Goal: Use online tool/utility: Use online tool/utility

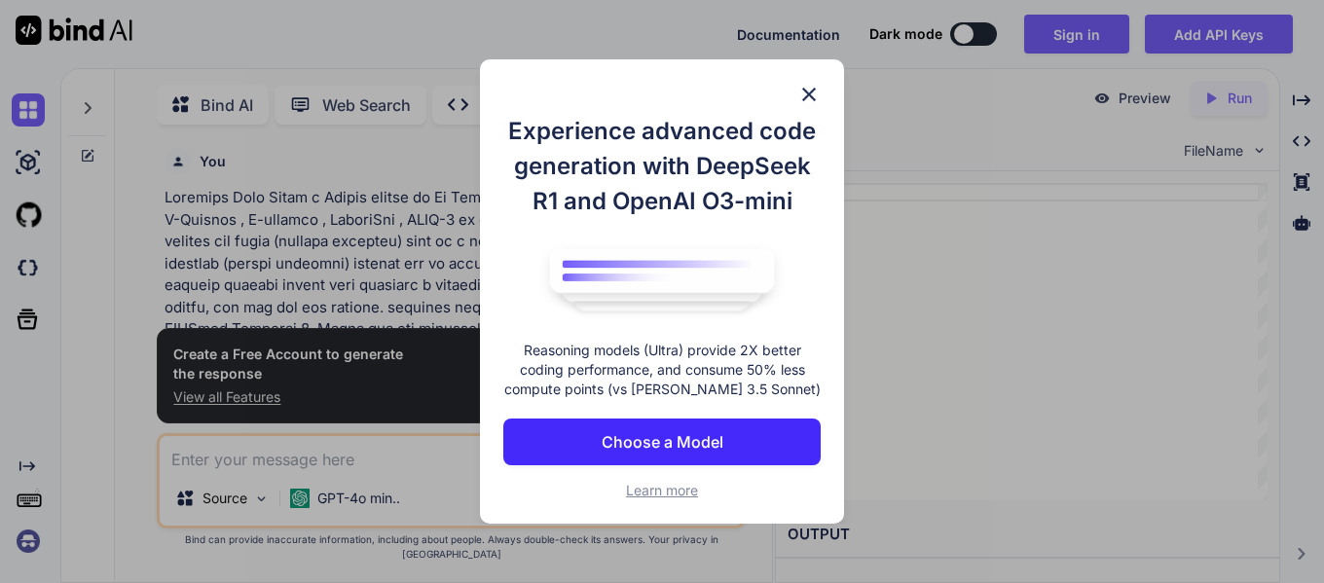
scroll to position [8, 0]
click at [686, 445] on p "Choose a Model" at bounding box center [663, 441] width 122 height 23
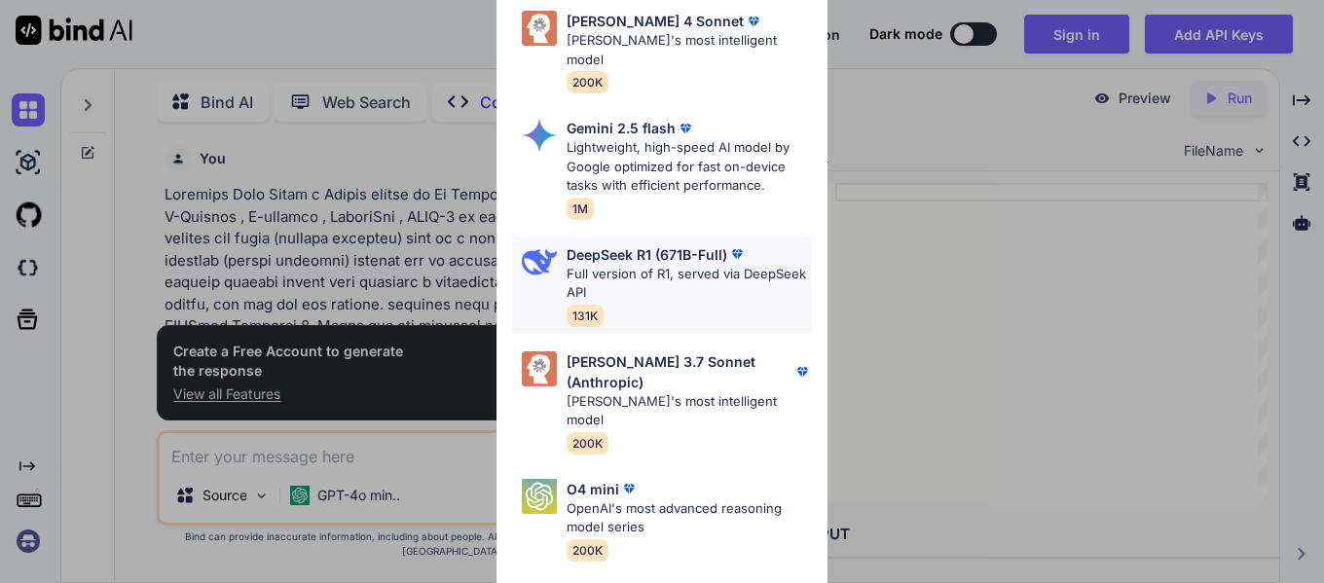
scroll to position [301, 0]
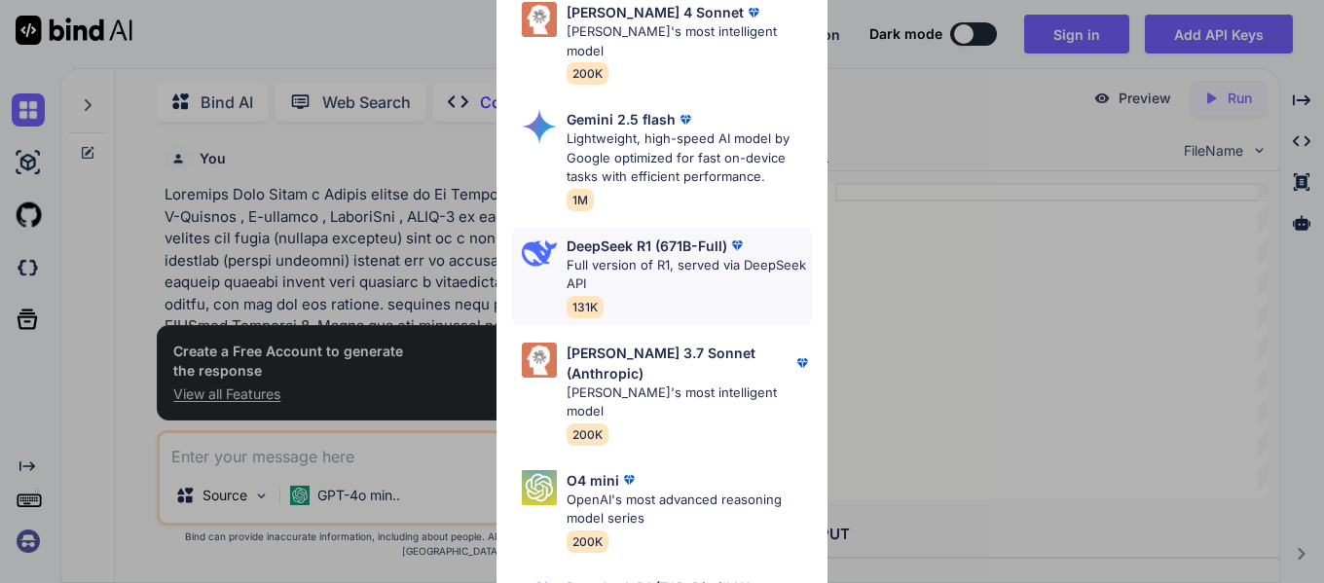
click at [675, 256] on p "Full version of R1, served via DeepSeek API" at bounding box center [689, 275] width 245 height 38
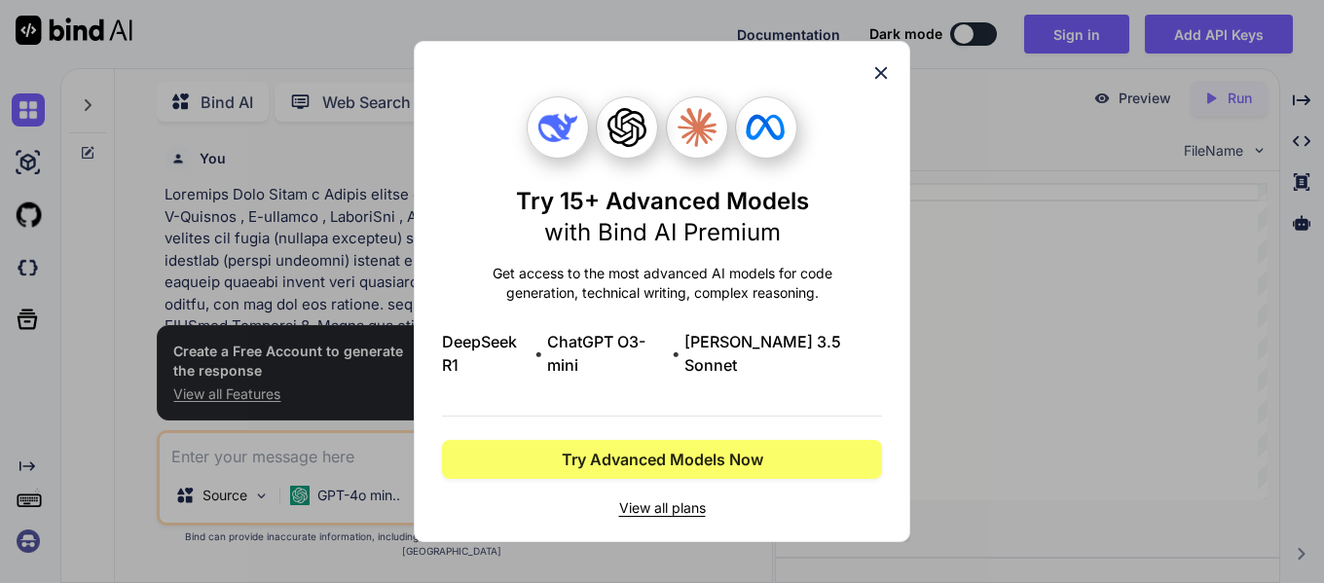
scroll to position [0, 0]
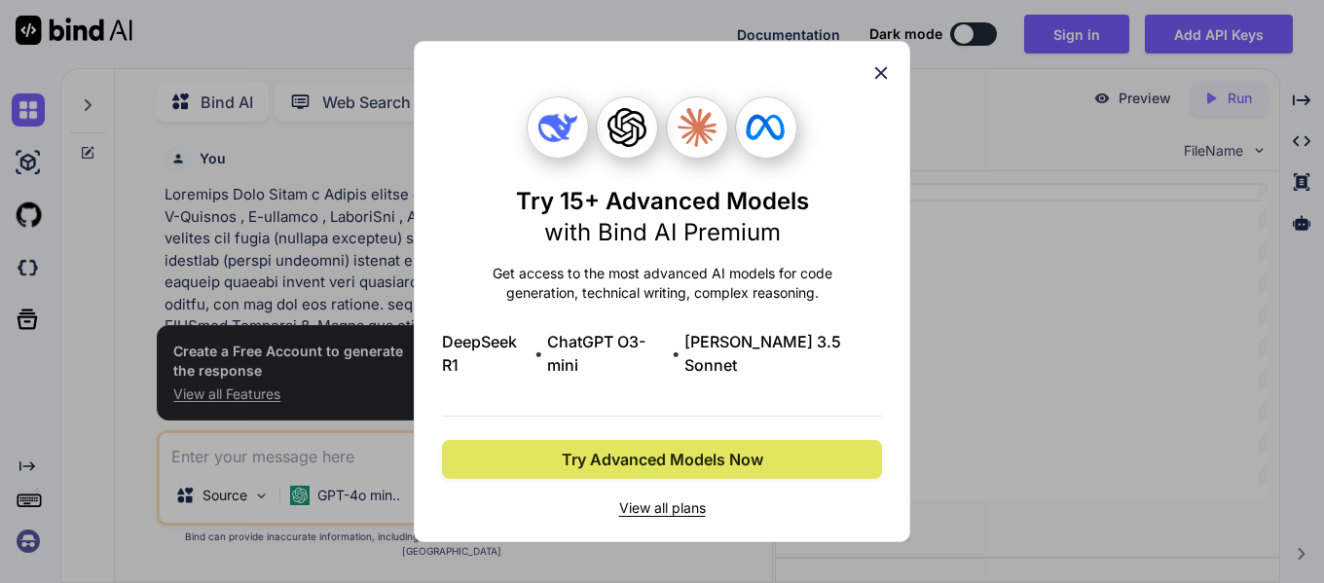
click at [689, 451] on span "Try Advanced Models Now" at bounding box center [663, 459] width 202 height 23
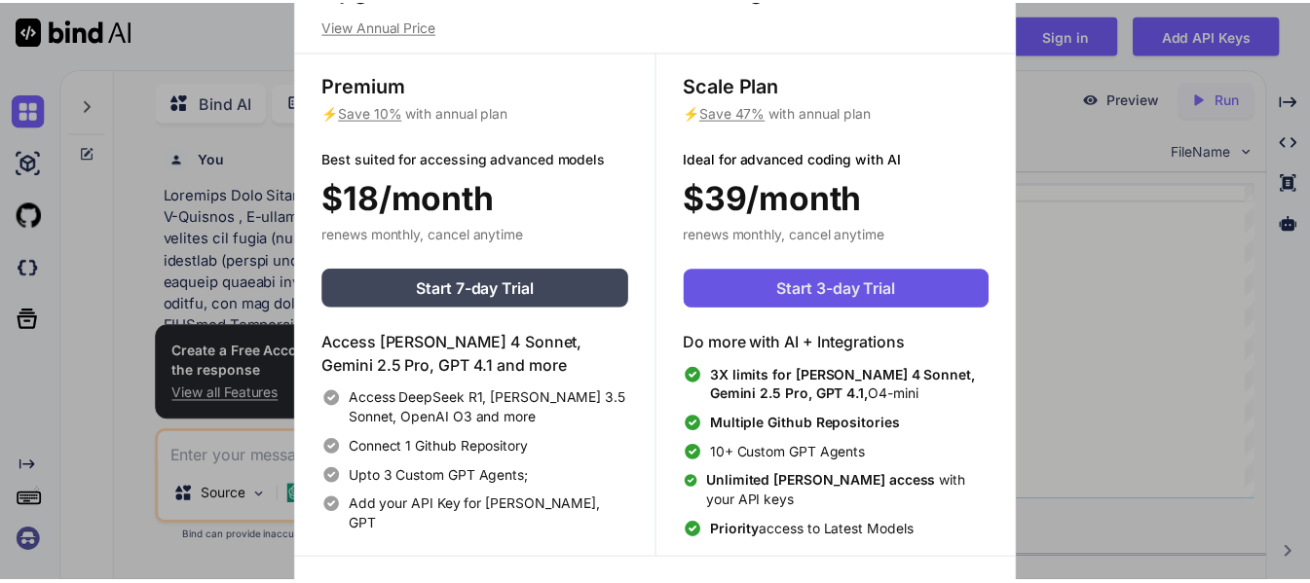
scroll to position [9, 0]
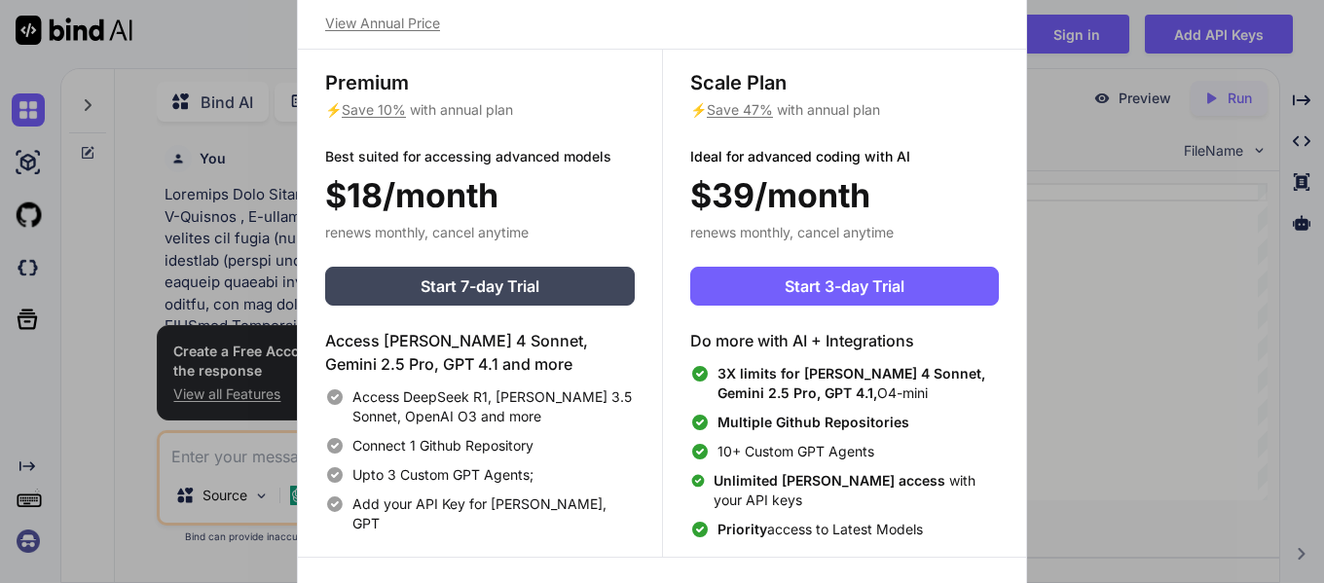
click at [99, 271] on div "Upgrade to access Advanced AI & Integrations View Annual Price Premium ⚡ Save 1…" at bounding box center [662, 291] width 1324 height 583
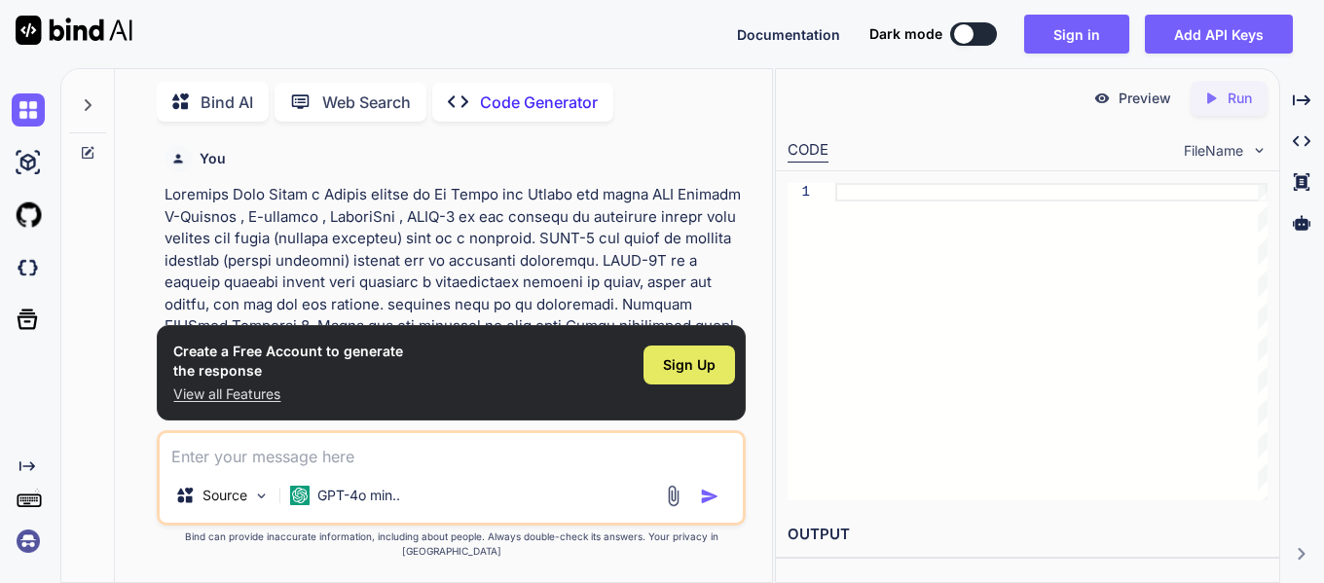
click at [683, 375] on span "Sign Up" at bounding box center [689, 364] width 53 height 19
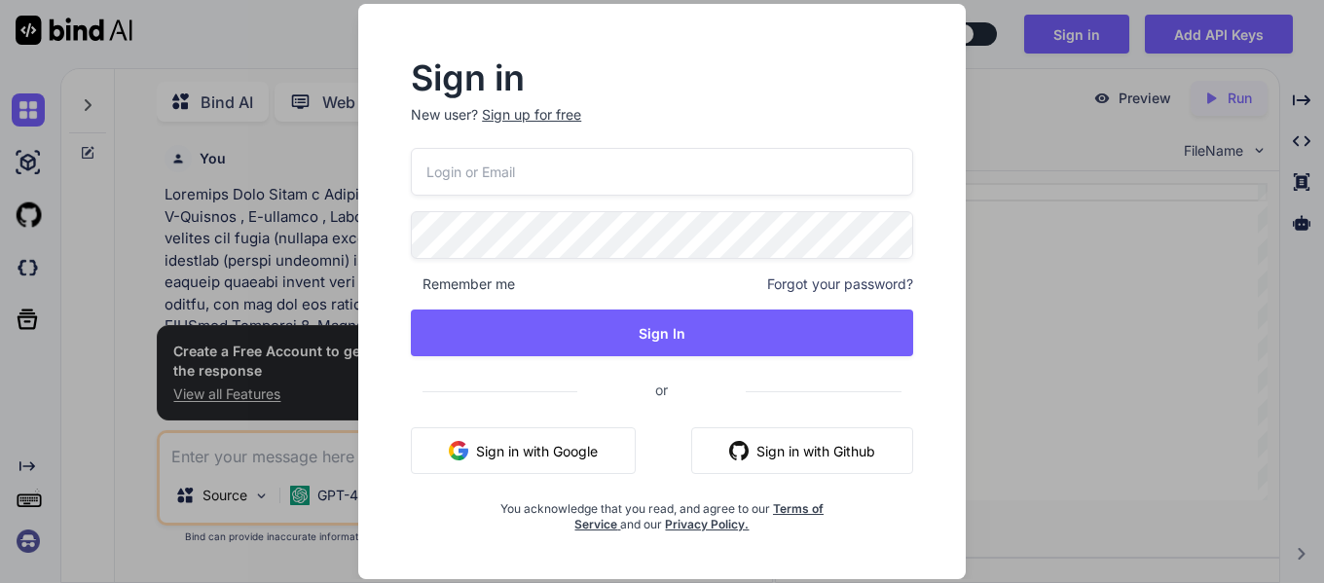
click at [533, 455] on button "Sign in with Google" at bounding box center [523, 450] width 225 height 47
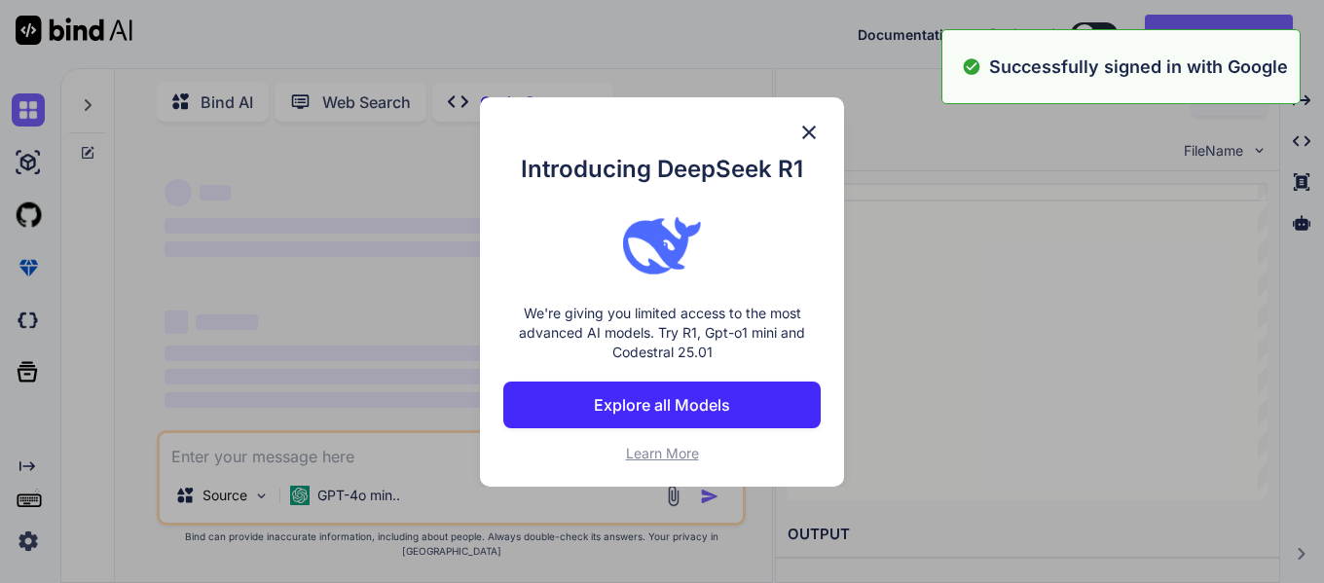
type textarea "x"
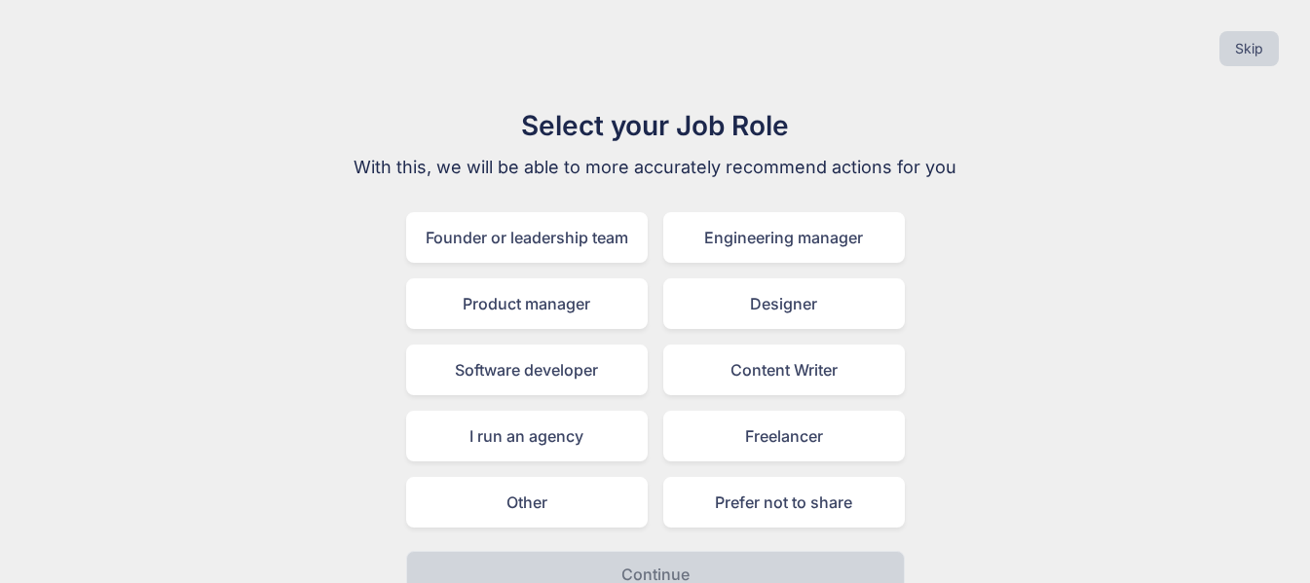
scroll to position [30, 0]
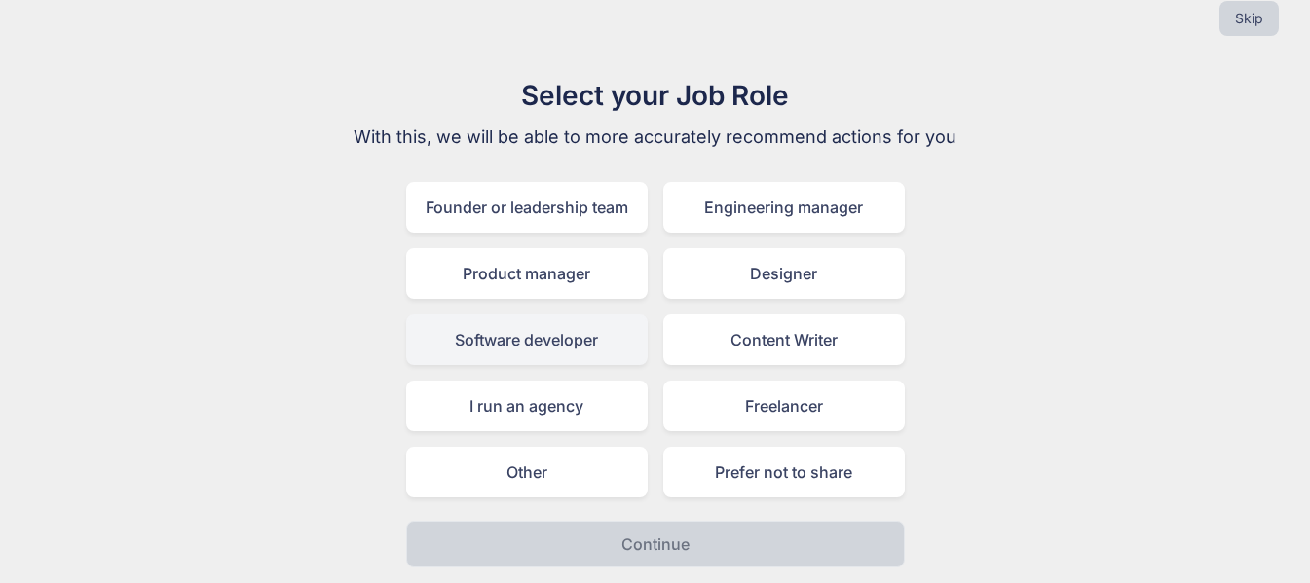
click at [534, 341] on div "Software developer" at bounding box center [526, 340] width 241 height 51
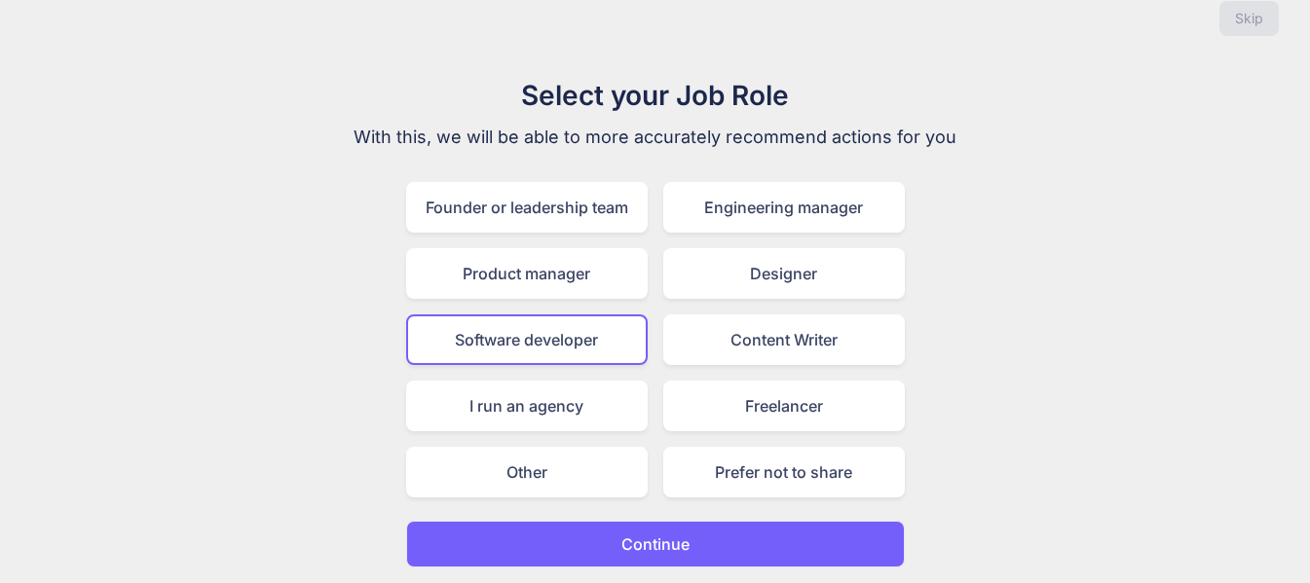
click at [682, 540] on p "Continue" at bounding box center [655, 544] width 68 height 23
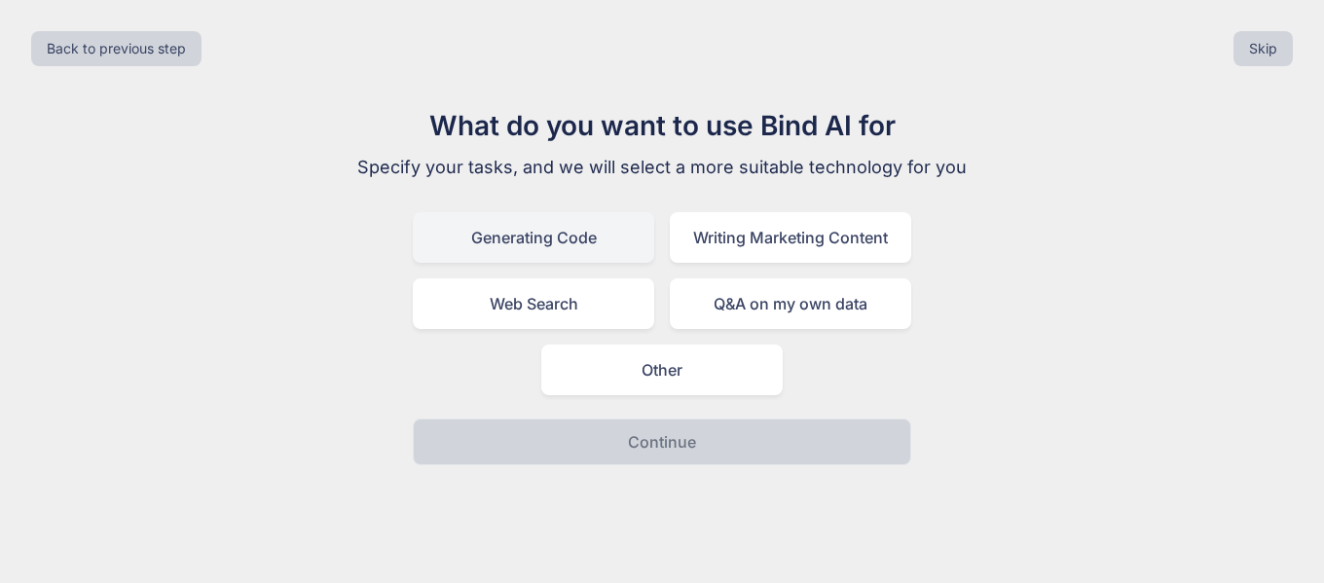
click at [543, 240] on div "Generating Code" at bounding box center [533, 237] width 241 height 51
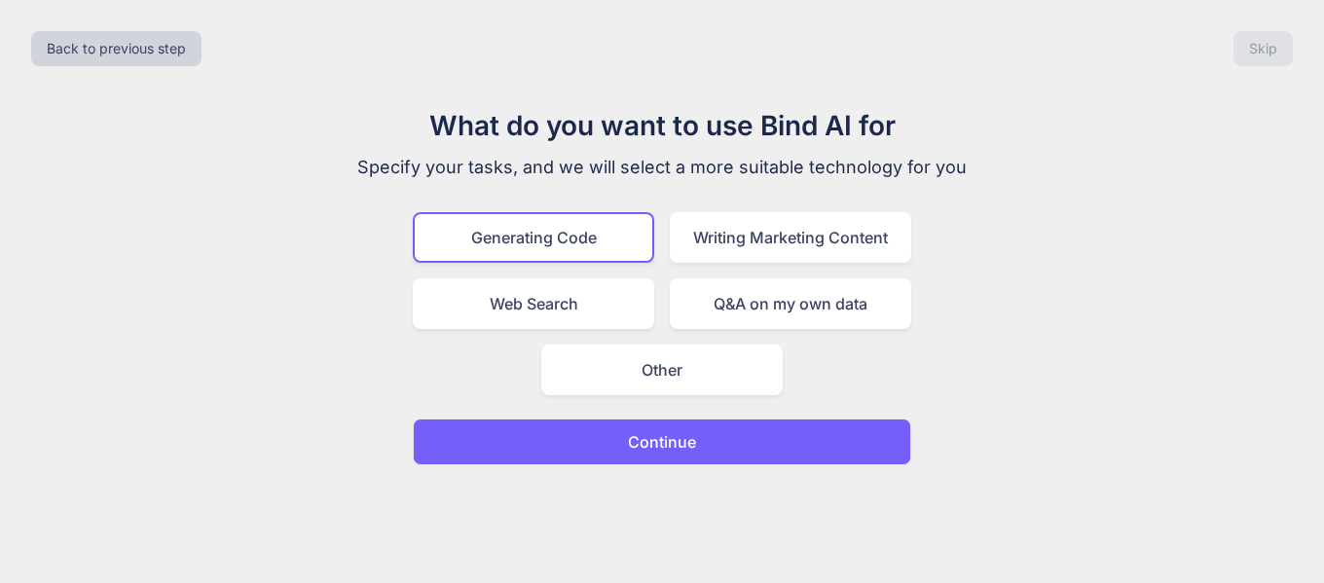
click at [675, 443] on p "Continue" at bounding box center [662, 441] width 68 height 23
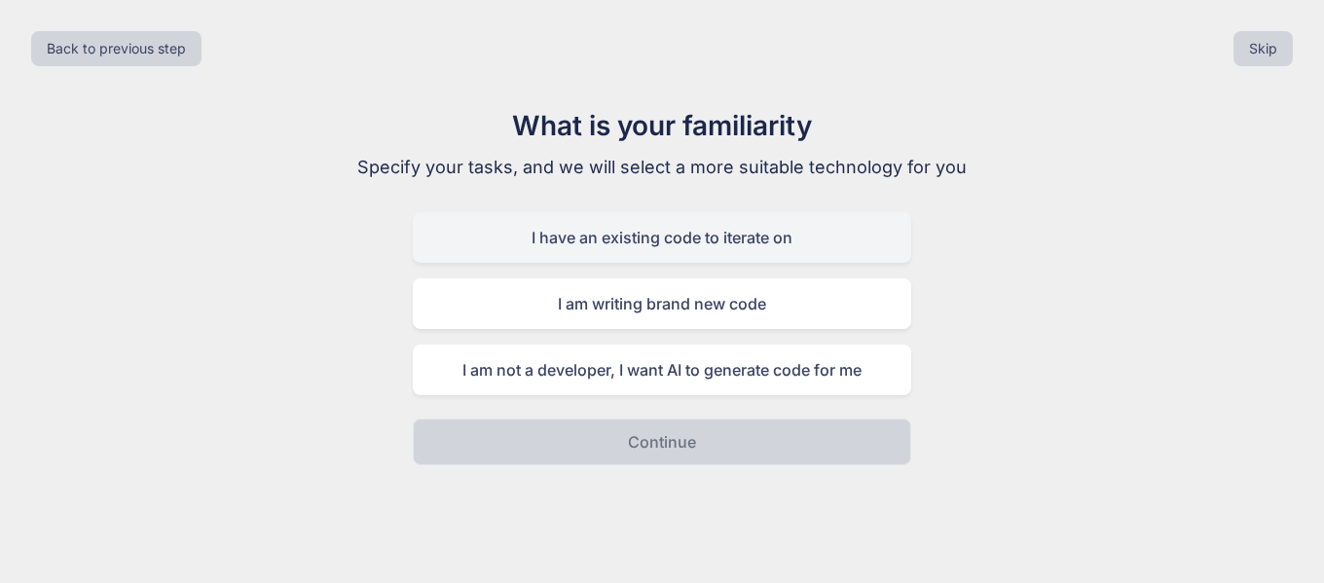
click at [573, 236] on div "I have an existing code to iterate on" at bounding box center [662, 237] width 499 height 51
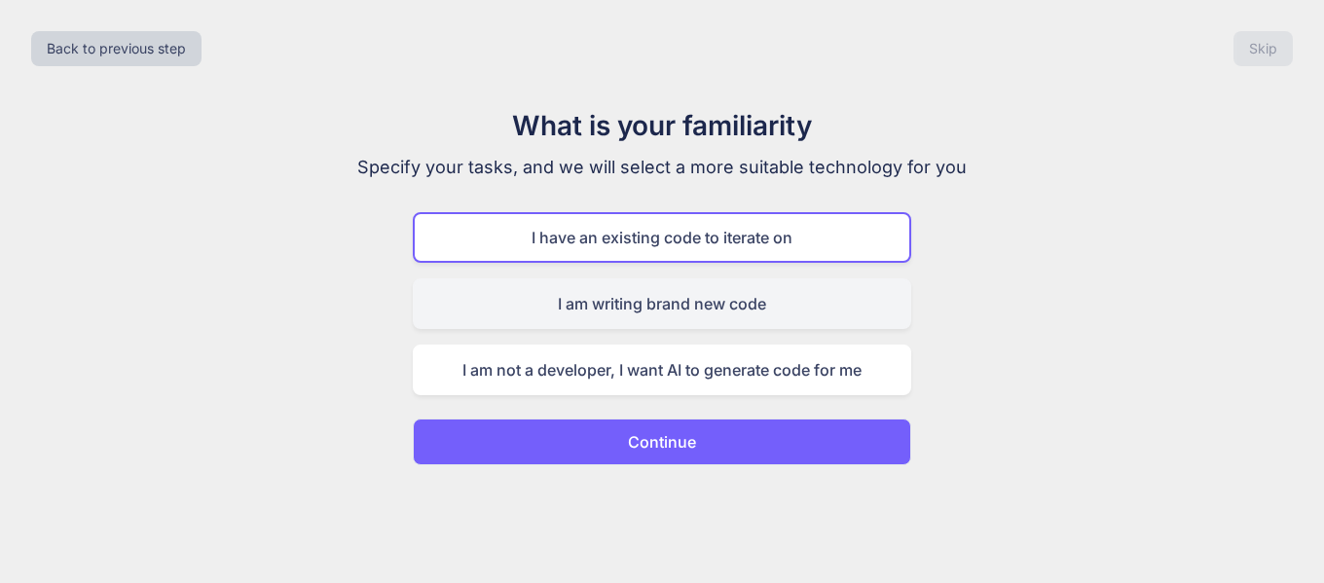
click at [625, 302] on div "I am writing brand new code" at bounding box center [662, 303] width 499 height 51
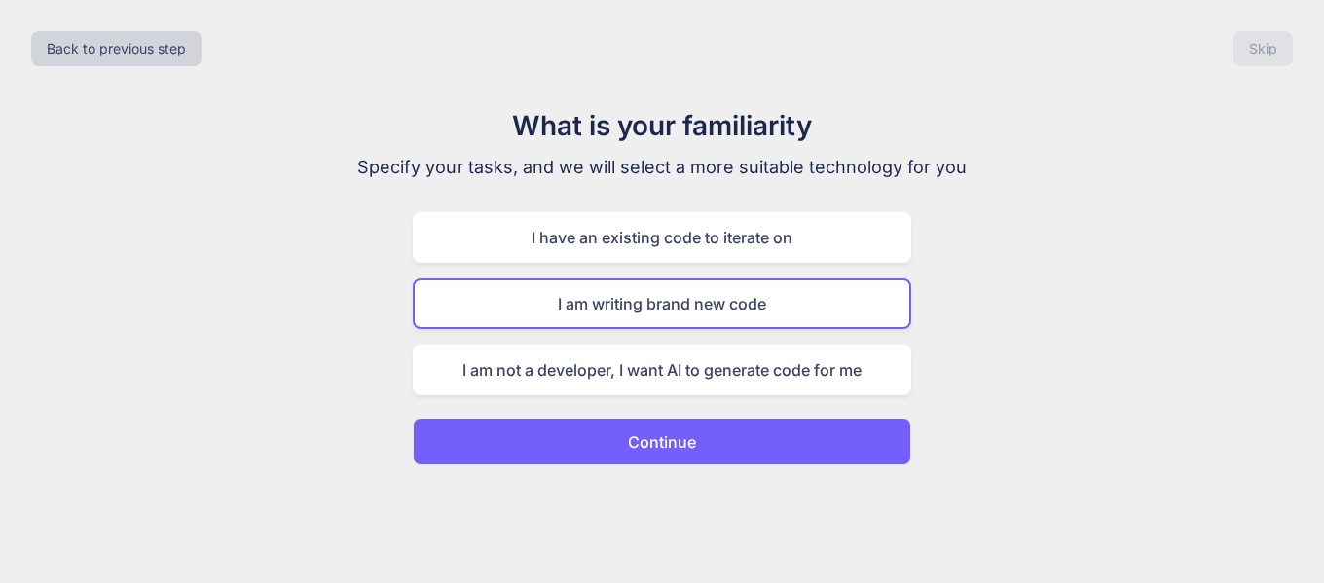
click at [667, 438] on p "Continue" at bounding box center [662, 441] width 68 height 23
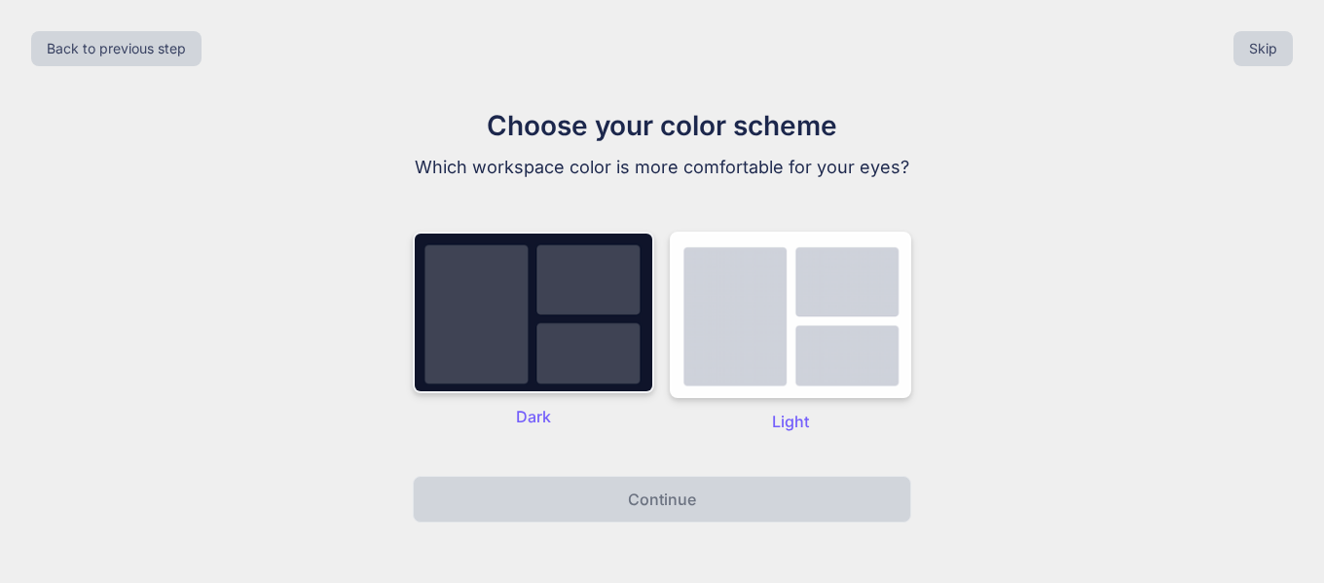
click at [531, 344] on img at bounding box center [533, 313] width 241 height 162
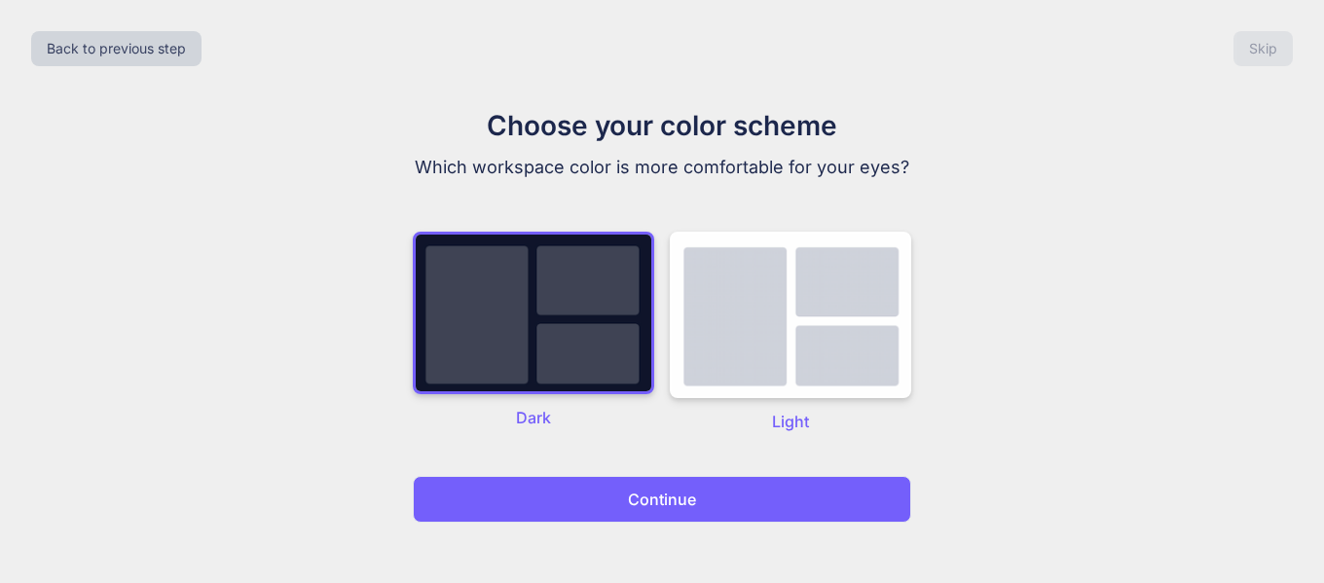
click at [650, 504] on p "Continue" at bounding box center [662, 499] width 68 height 23
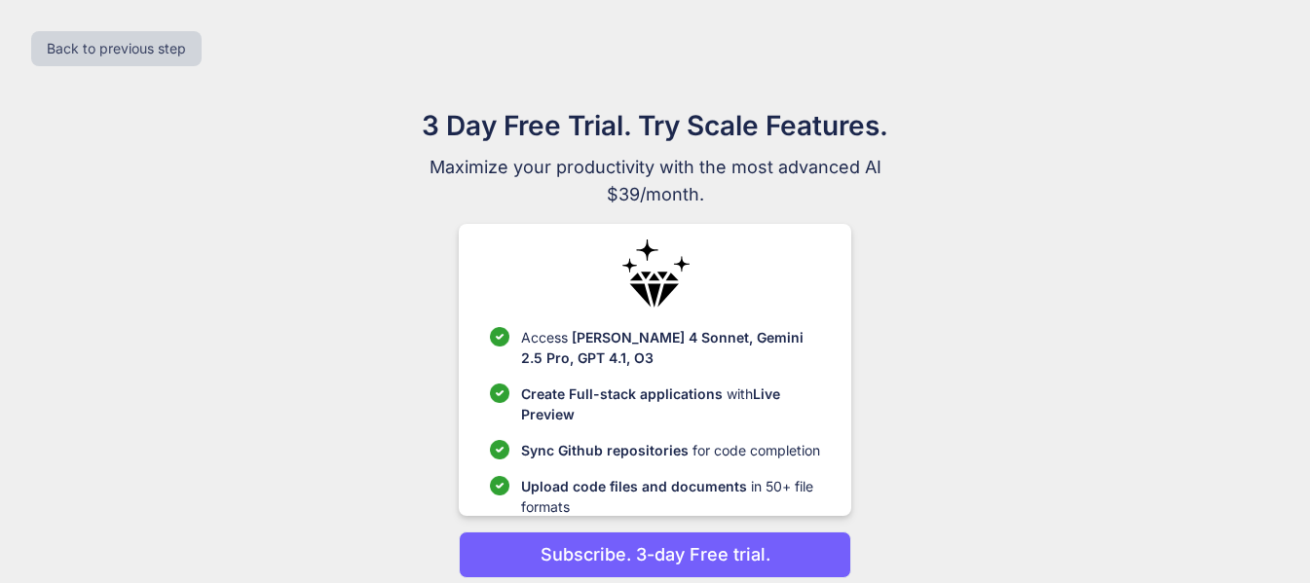
scroll to position [77, 0]
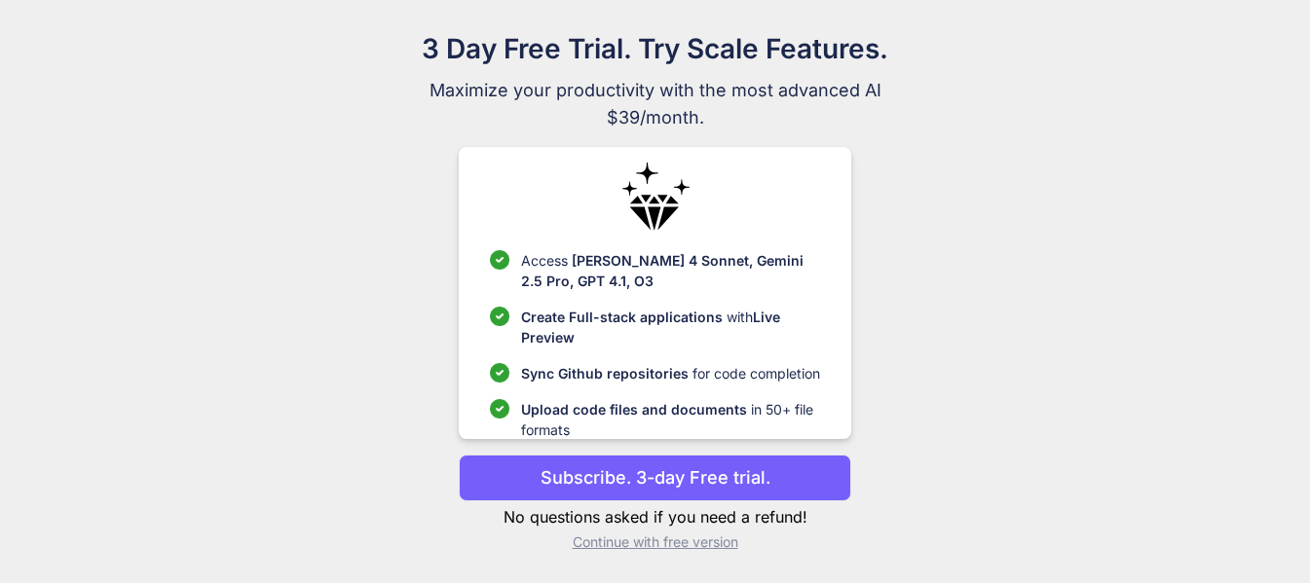
click at [558, 469] on p "Subscribe. 3-day Free trial." at bounding box center [655, 477] width 230 height 26
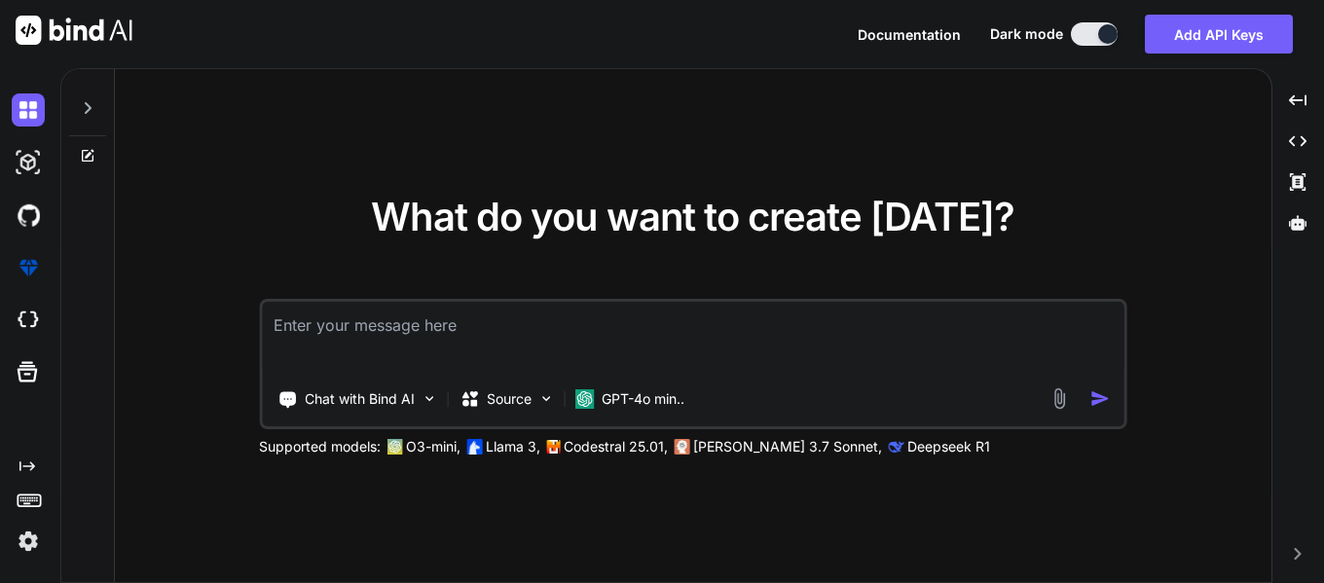
type textarea "x"
click at [405, 333] on textarea at bounding box center [693, 338] width 862 height 72
type textarea "In React and Python and flush GST Filling E-Invoice , E-waybill , IncomeTax , G…"
type textarea "x"
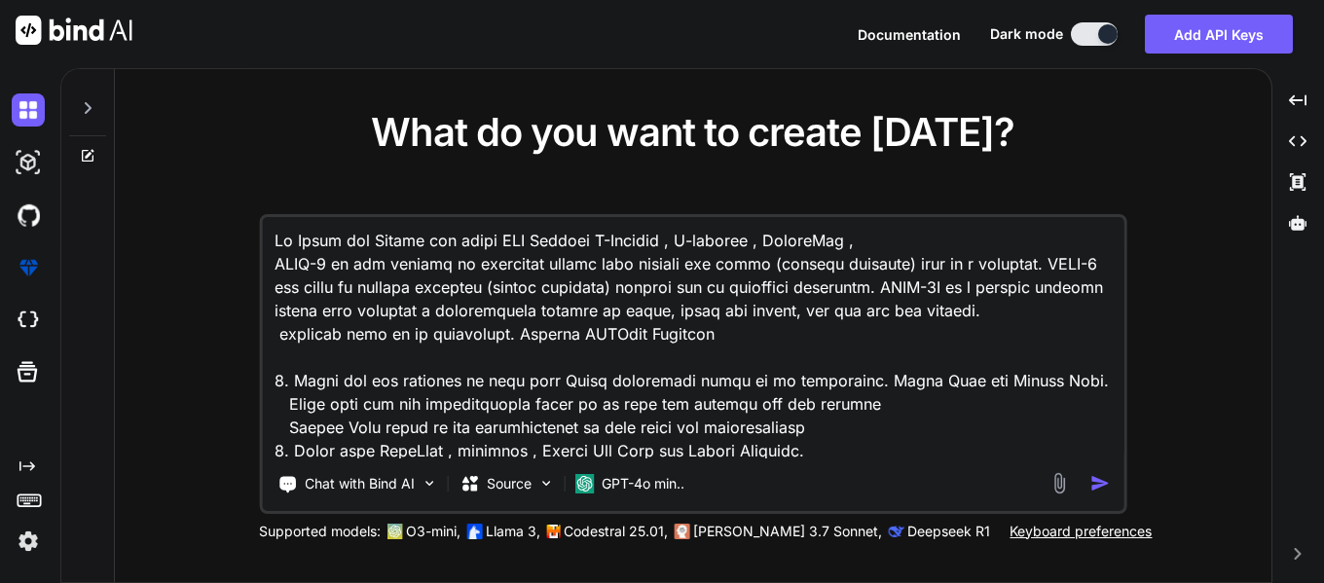
scroll to position [587, 0]
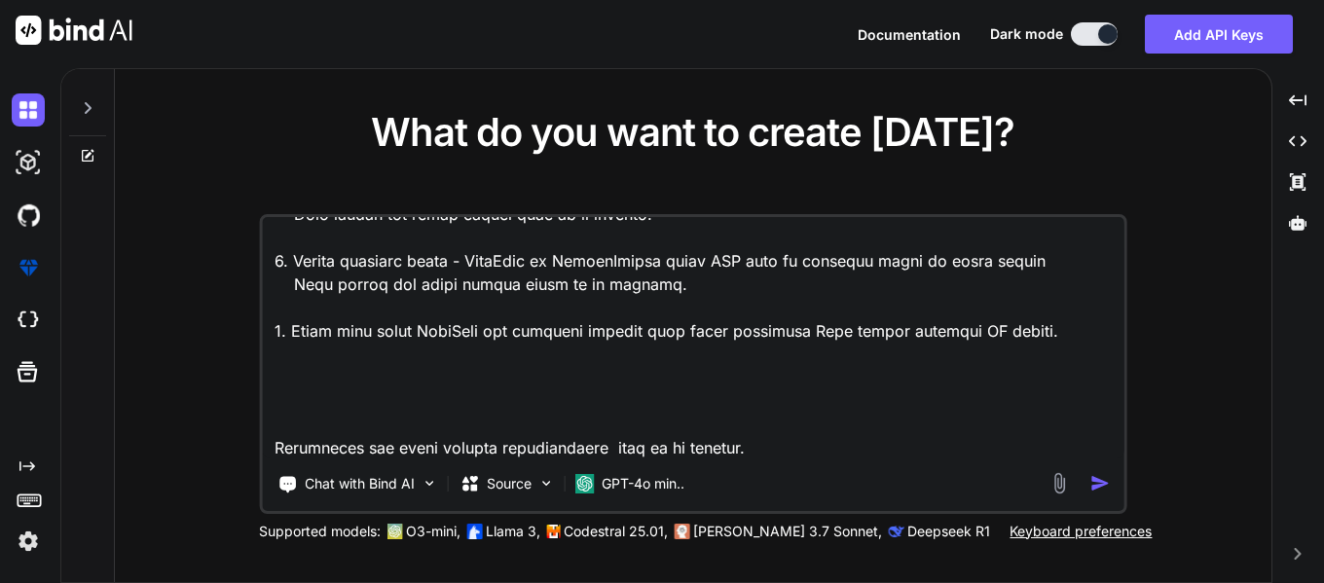
type textarea "In React and Python and flush GST Filling E-Invoice , E-waybill , IncomeTax , G…"
click at [1095, 487] on img "button" at bounding box center [1100, 483] width 20 height 20
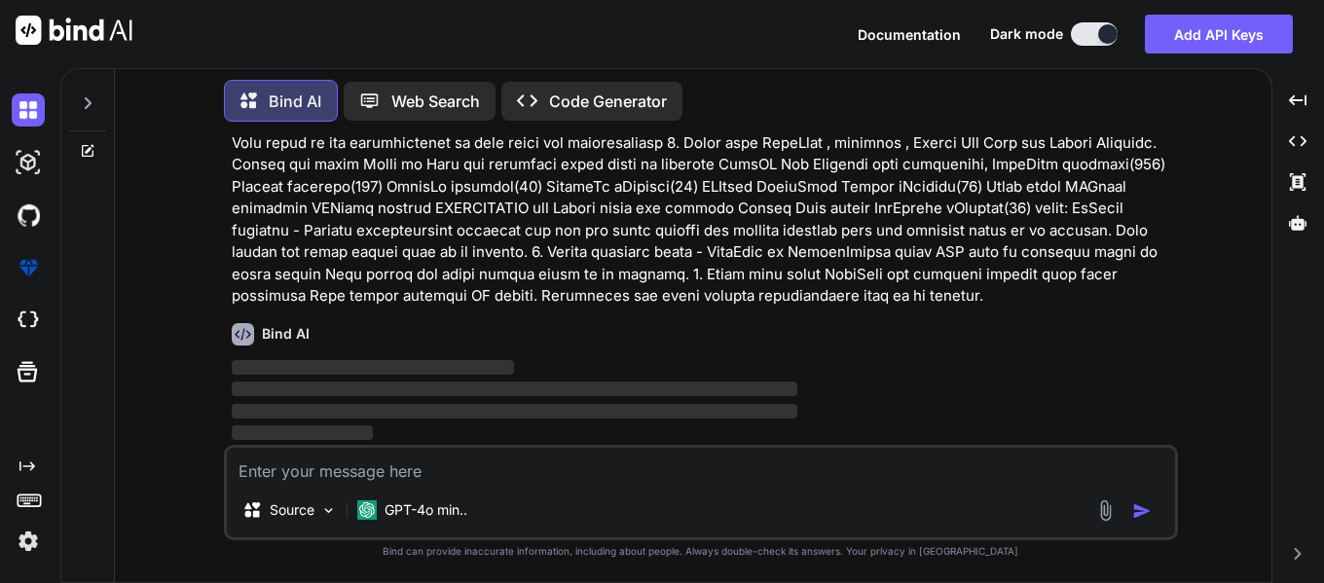
scroll to position [162, 0]
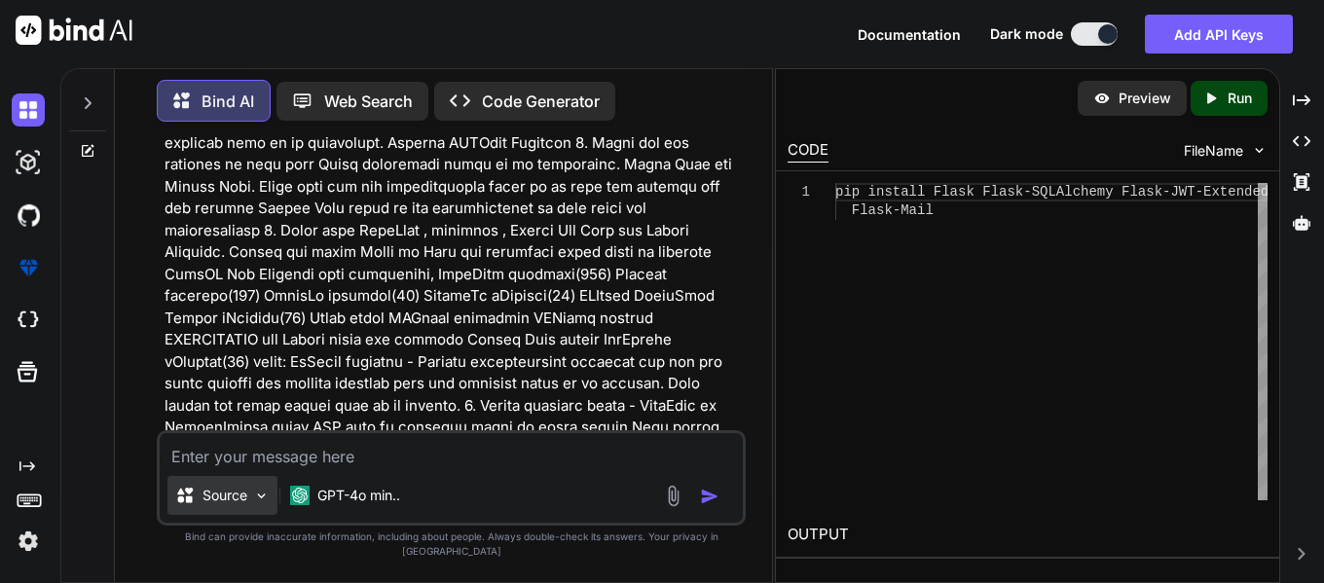
click at [259, 504] on img at bounding box center [261, 496] width 17 height 17
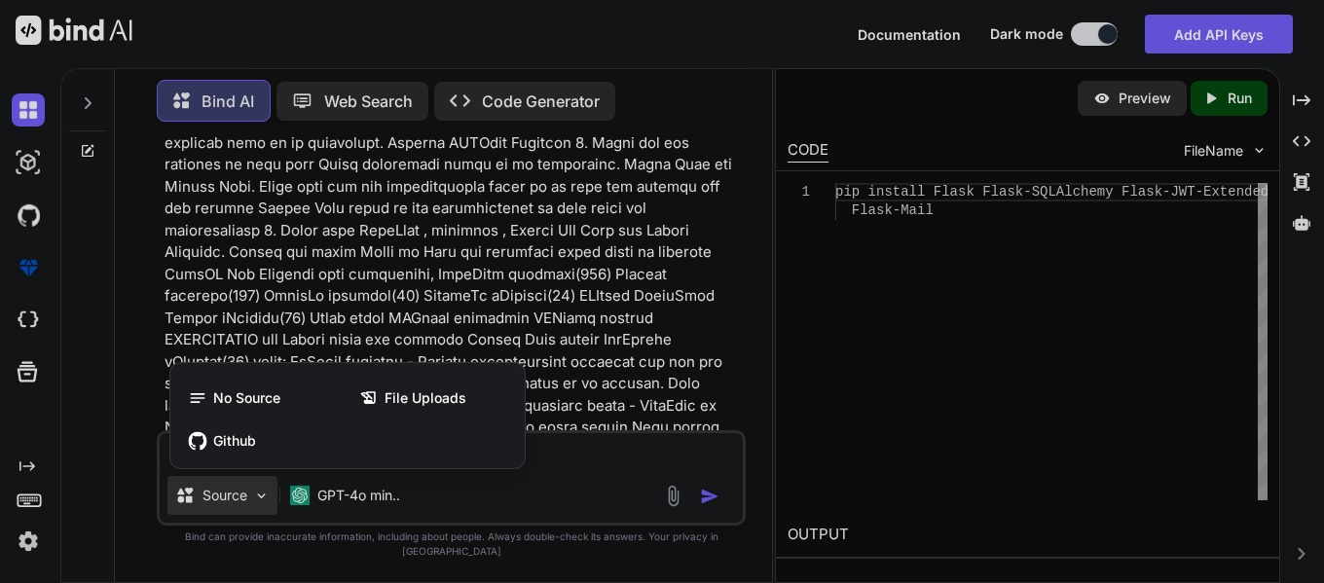
click at [516, 91] on div at bounding box center [662, 291] width 1324 height 583
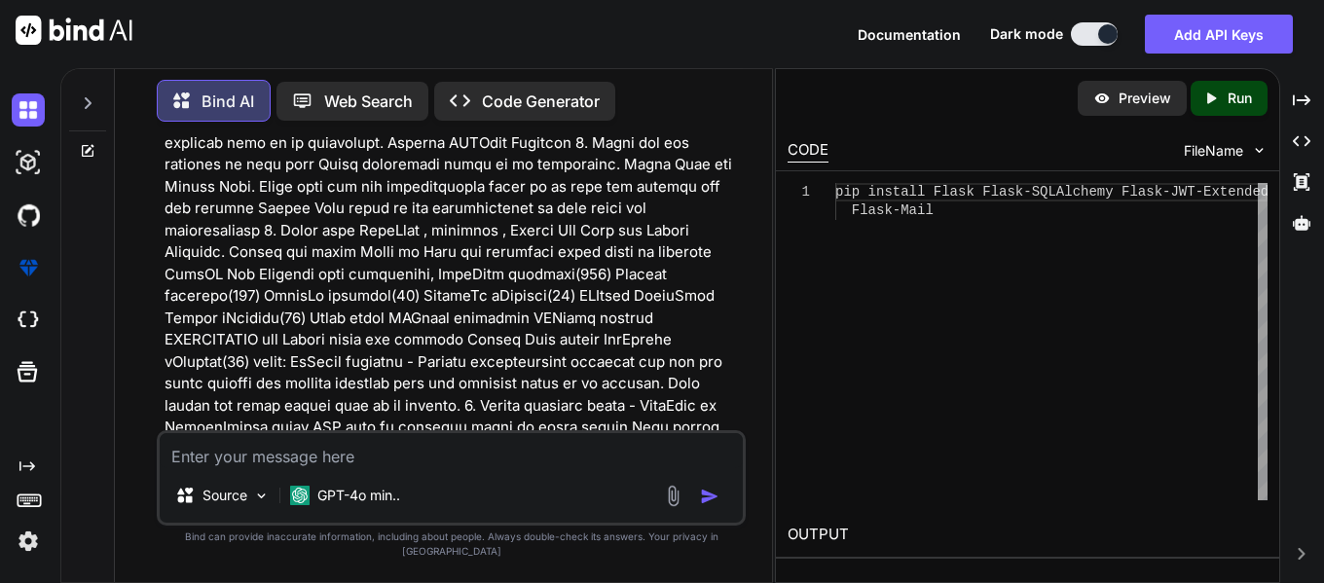
click at [840, 537] on h2 "OUTPUT" at bounding box center [1027, 535] width 503 height 46
click at [1239, 100] on p "Run" at bounding box center [1240, 98] width 24 height 19
type textarea "x"
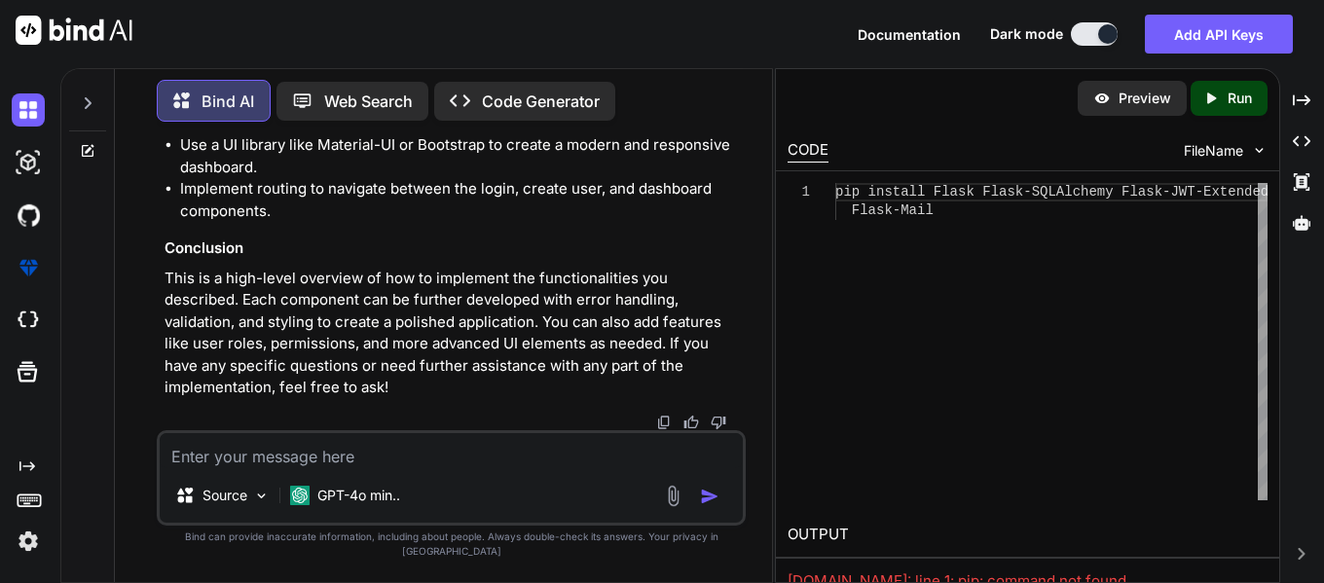
scroll to position [4117, 0]
click at [1280, 497] on div "Bind AI Web Search Created with Pixso. Code Generator You Bind AI To create a w…" at bounding box center [692, 325] width 1264 height 515
click at [1145, 100] on p "Preview" at bounding box center [1145, 98] width 53 height 19
